Goal: Transaction & Acquisition: Purchase product/service

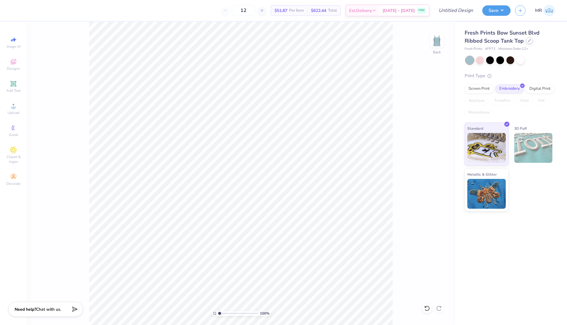
click at [531, 41] on div at bounding box center [529, 40] width 7 height 7
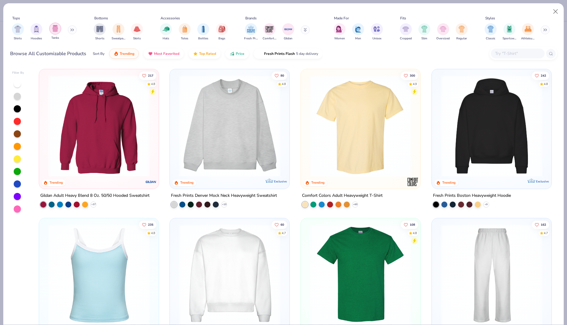
click at [53, 28] on img "filter for Tanks" at bounding box center [55, 28] width 7 height 7
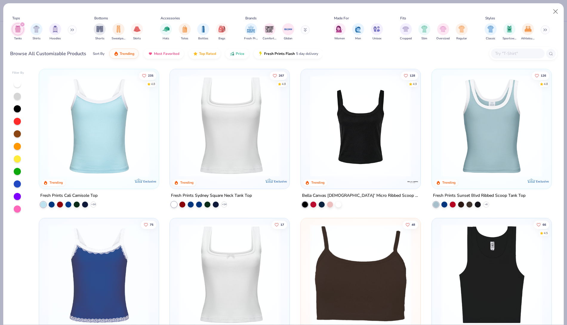
click at [15, 182] on div at bounding box center [17, 183] width 7 height 7
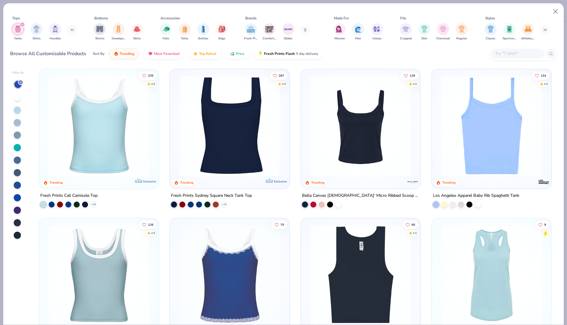
click at [106, 128] on img at bounding box center [99, 126] width 108 height 102
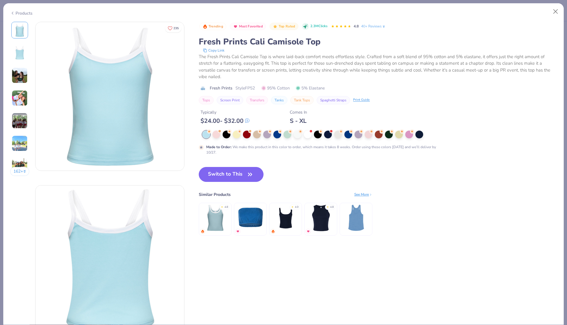
click at [25, 11] on div "Products" at bounding box center [21, 13] width 22 height 6
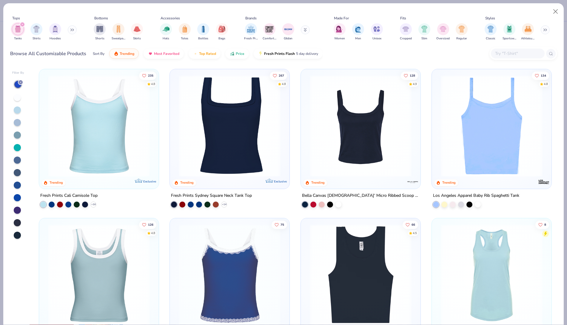
click at [341, 123] on img at bounding box center [361, 126] width 108 height 102
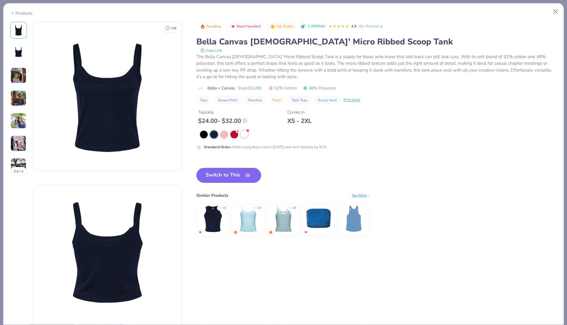
click at [245, 135] on div at bounding box center [244, 134] width 8 height 8
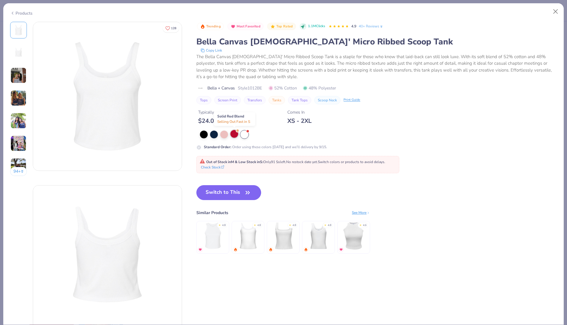
click at [231, 136] on div at bounding box center [234, 134] width 8 height 8
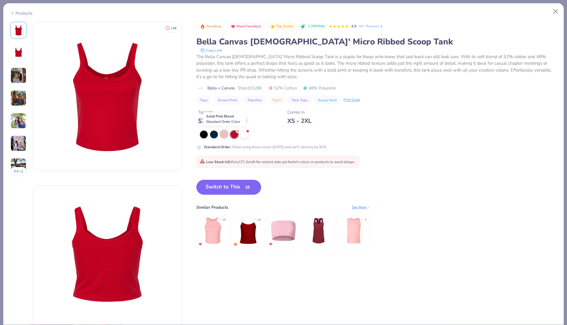
click at [223, 137] on div at bounding box center [224, 134] width 8 height 8
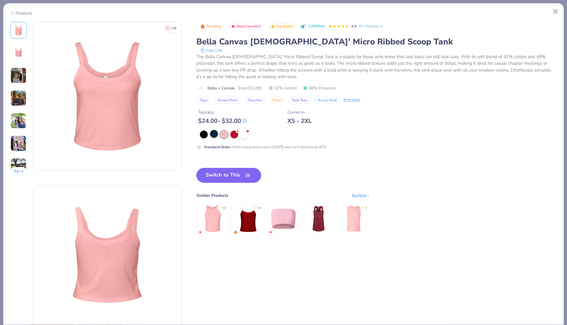
click at [210, 136] on div at bounding box center [214, 134] width 8 height 8
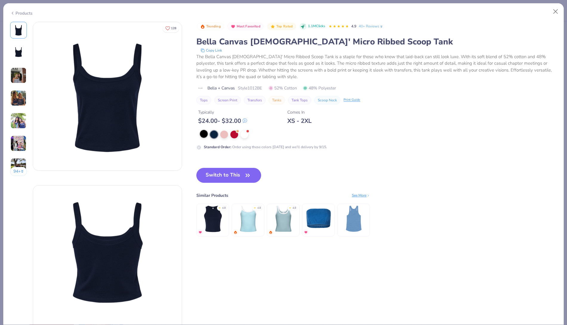
click at [200, 135] on div at bounding box center [204, 134] width 8 height 8
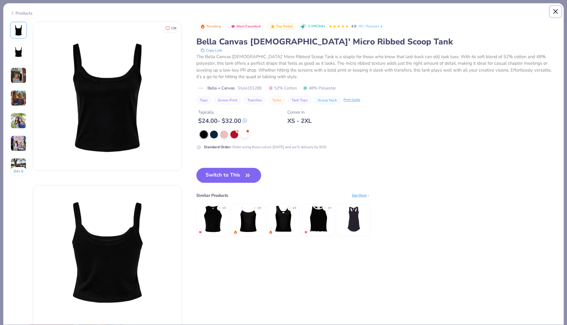
click at [555, 13] on button "Close" at bounding box center [555, 11] width 11 height 11
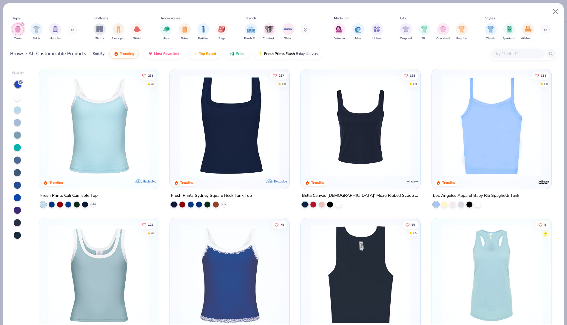
click at [482, 119] on img at bounding box center [492, 126] width 108 height 102
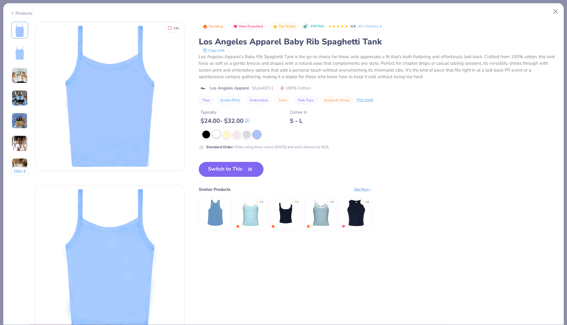
click at [216, 136] on div at bounding box center [216, 134] width 8 height 8
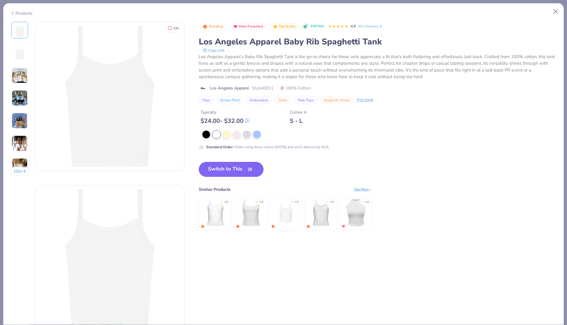
click at [242, 167] on button "Switch to This" at bounding box center [231, 169] width 65 height 15
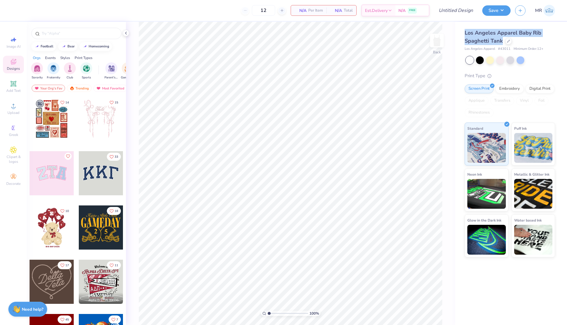
drag, startPoint x: 501, startPoint y: 41, endPoint x: 458, endPoint y: 31, distance: 44.6
click at [458, 31] on div "Los Angeles Apparel Baby Rib Spaghetti Tank Los Angeles Apparel # 43011 Minimum…" at bounding box center [511, 140] width 112 height 236
copy span "Los Angeles Apparel Baby Rib Spaghetti Tank"
